Goal: Transaction & Acquisition: Purchase product/service

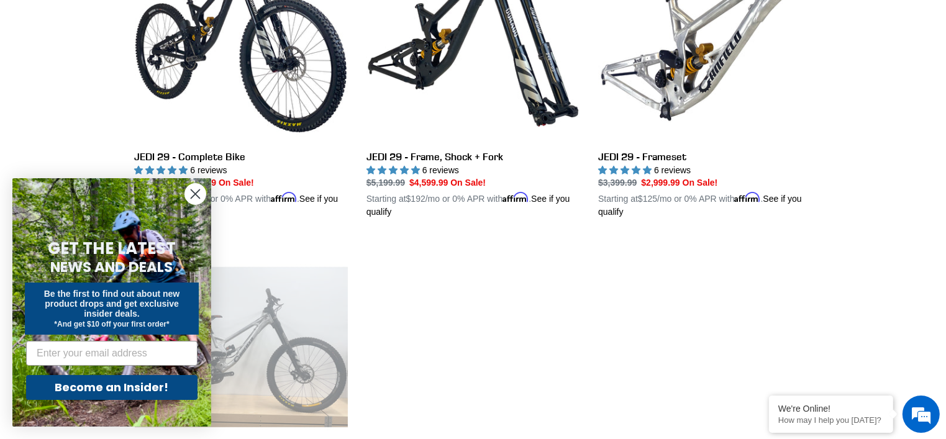
scroll to position [559, 0]
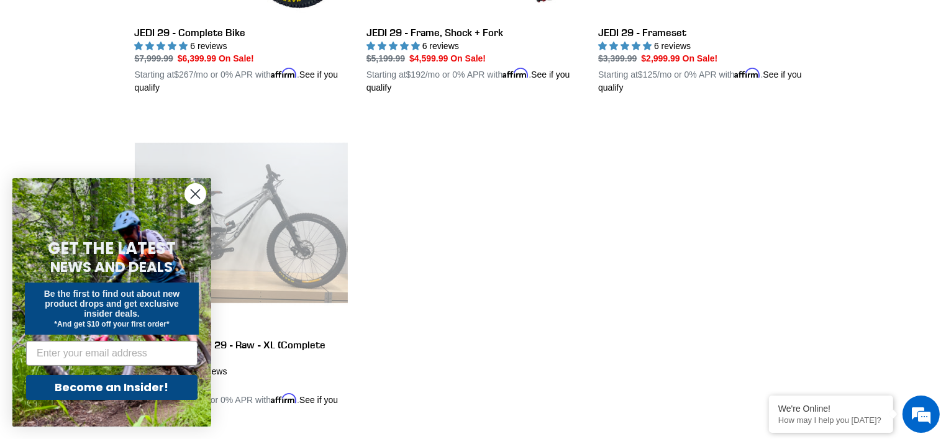
click at [186, 193] on circle "Close dialog" at bounding box center [195, 194] width 21 height 21
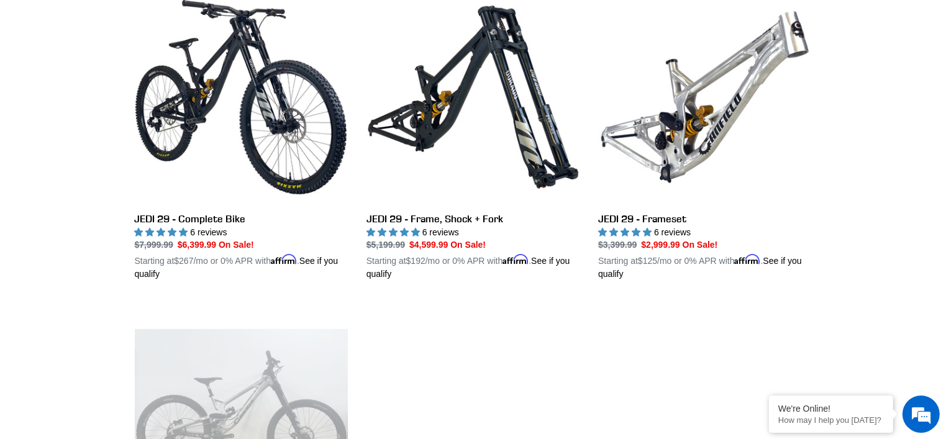
scroll to position [249, 0]
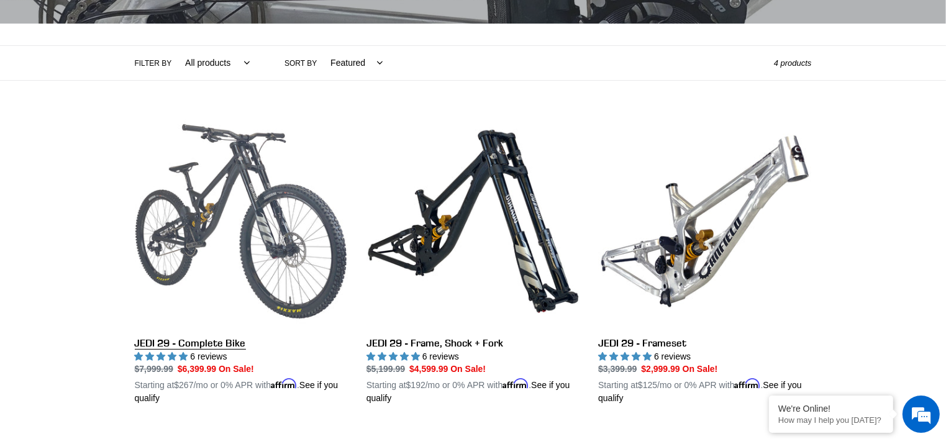
click at [200, 228] on link "JEDI 29 - Complete Bike" at bounding box center [241, 260] width 213 height 291
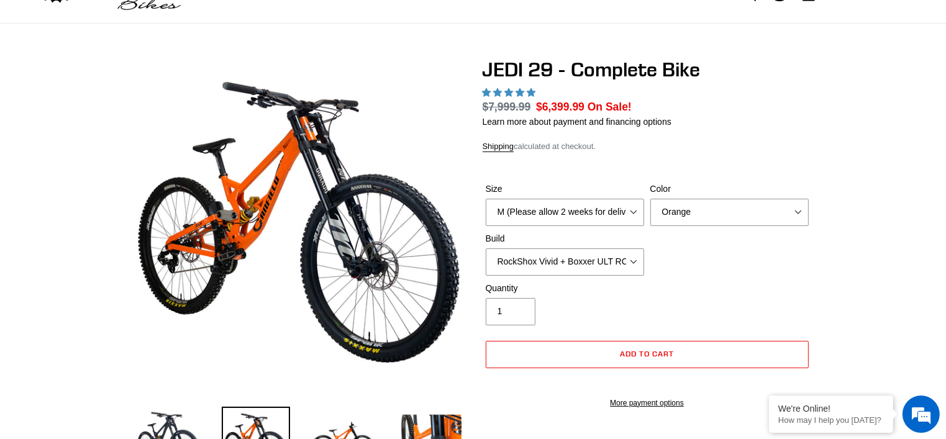
select select "highest-rating"
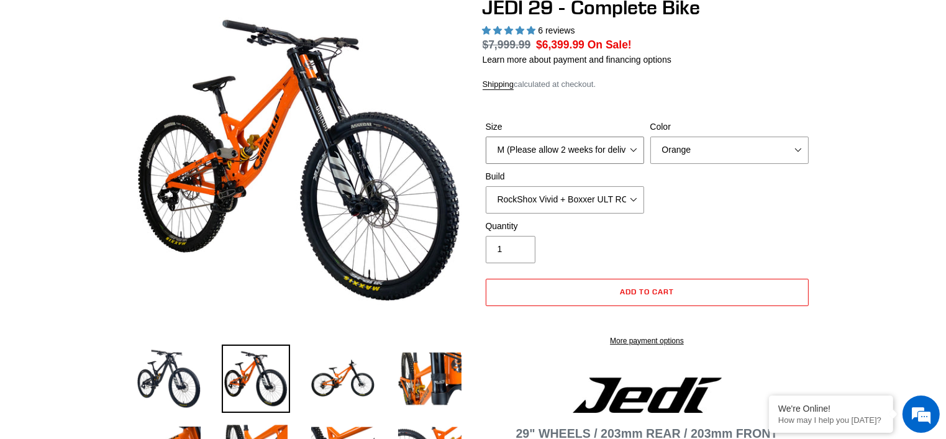
click at [639, 151] on select "M (Please allow 2 weeks for delivery) L (Please allow 2 weeks for delivery) XL …" at bounding box center [565, 150] width 158 height 27
select select "L (Please allow 2 weeks for delivery)"
click at [486, 137] on select "M (Please allow 2 weeks for delivery) L (Please allow 2 weeks for delivery) XL …" at bounding box center [565, 150] width 158 height 27
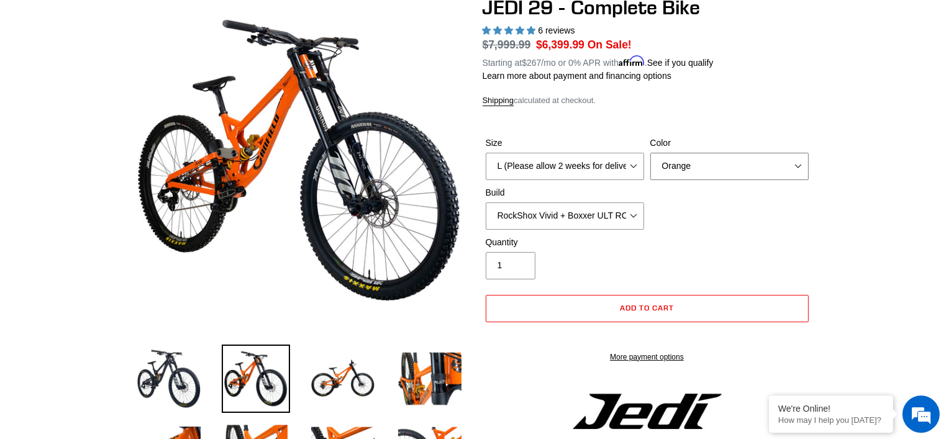
click at [708, 170] on select "Orange Stealth Black Raw" at bounding box center [730, 166] width 158 height 27
select select "Stealth Black"
click at [651, 153] on select "Orange Stealth Black Raw" at bounding box center [730, 166] width 158 height 27
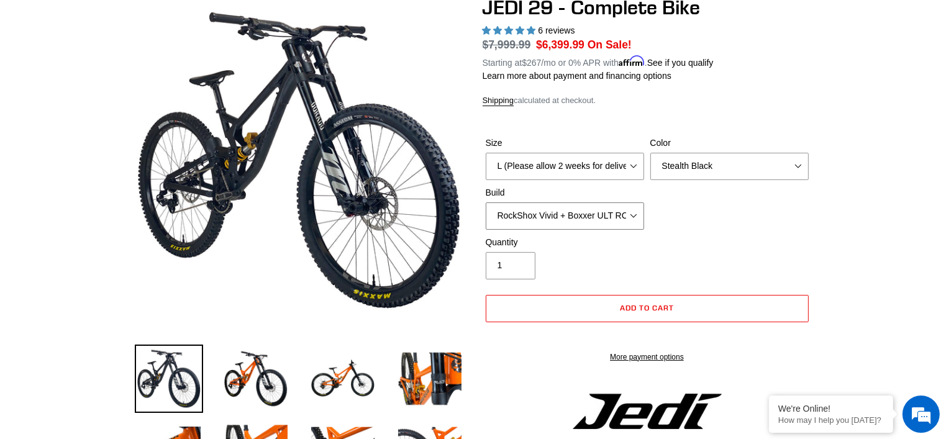
click at [616, 216] on select "RockShox Vivid + Boxxer ULT RC2 C3 200 + SRAM XO RockShox Vivid + Boxxer ULT RC…" at bounding box center [565, 216] width 158 height 27
select select "Fox DHX2 + Fox 40 Float Grip 2 203 + SRAM XO"
click at [486, 203] on select "RockShox Vivid + Boxxer ULT RC2 C3 200 + SRAM XO RockShox Vivid + Boxxer ULT RC…" at bounding box center [565, 216] width 158 height 27
click at [621, 221] on select "RockShox Vivid + Boxxer ULT RC2 C3 200 + SRAM XO RockShox Vivid + Boxxer ULT RC…" at bounding box center [565, 216] width 158 height 27
click at [486, 203] on select "RockShox Vivid + Boxxer ULT RC2 C3 200 + SRAM XO RockShox Vivid + Boxxer ULT RC…" at bounding box center [565, 216] width 158 height 27
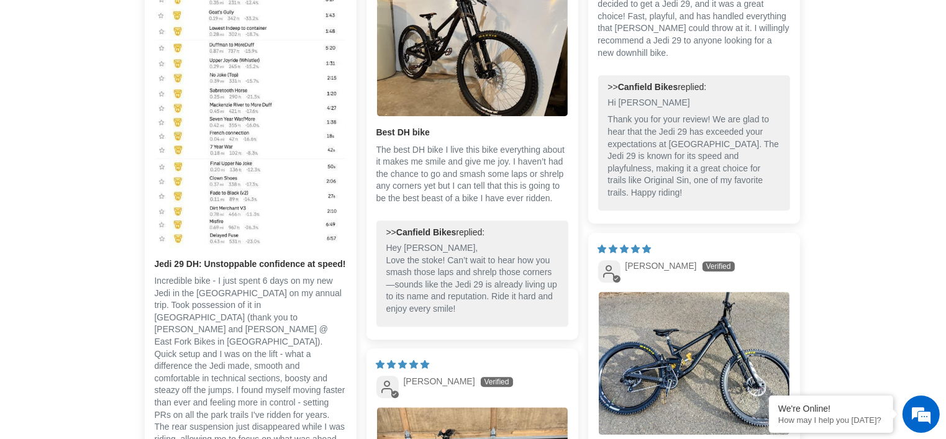
scroll to position [2858, 0]
